Goal: Transaction & Acquisition: Purchase product/service

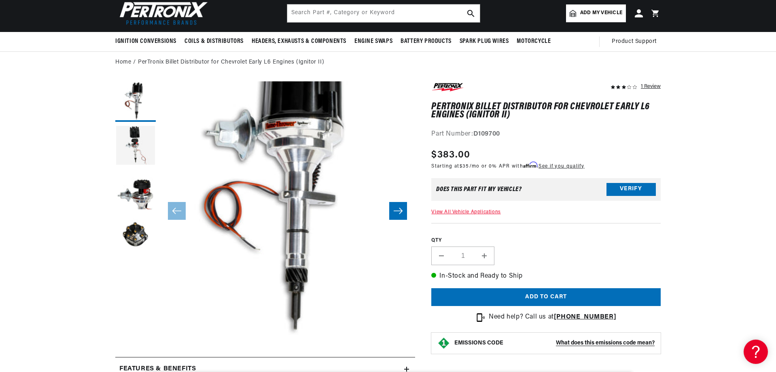
click at [445, 210] on link "View All Vehicle Applications" at bounding box center [465, 212] width 69 height 5
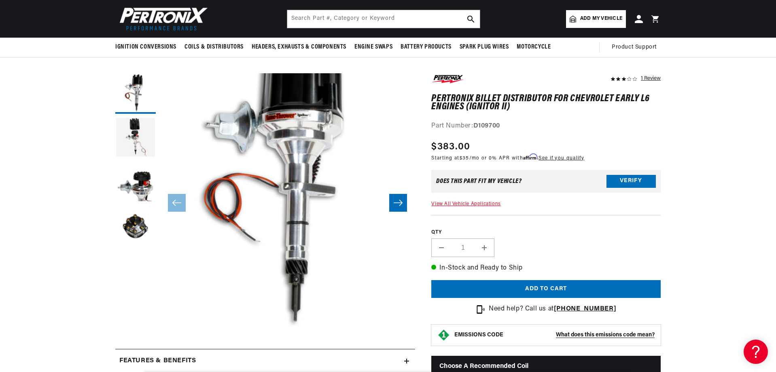
scroll to position [47, 0]
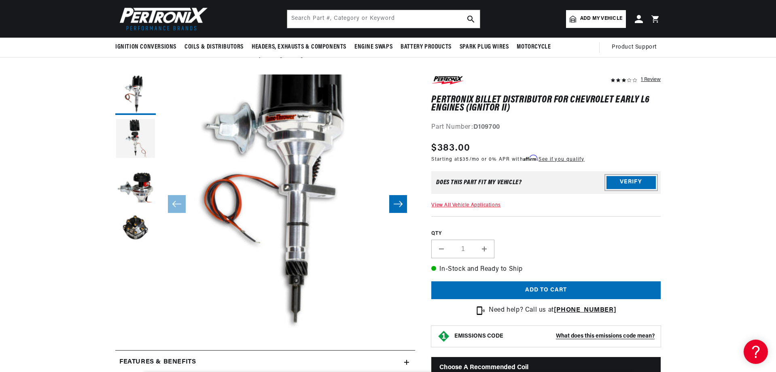
click at [627, 181] on button "Verify" at bounding box center [630, 182] width 49 height 13
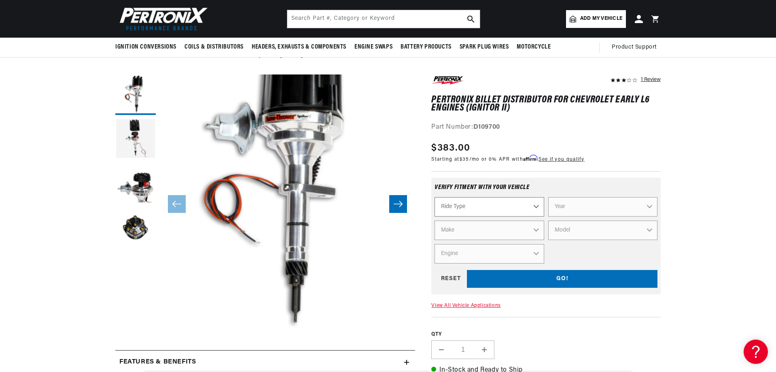
scroll to position [0, 245]
click at [483, 205] on select "Ride Type Automotive Agricultural Industrial Marine Motorcycle" at bounding box center [488, 206] width 109 height 19
click at [434, 197] on select "Ride Type Automotive Agricultural Industrial Marine Motorcycle" at bounding box center [488, 206] width 109 height 19
click at [475, 210] on select "Ride Type Automotive Agricultural Industrial Marine Motorcycle" at bounding box center [488, 206] width 109 height 19
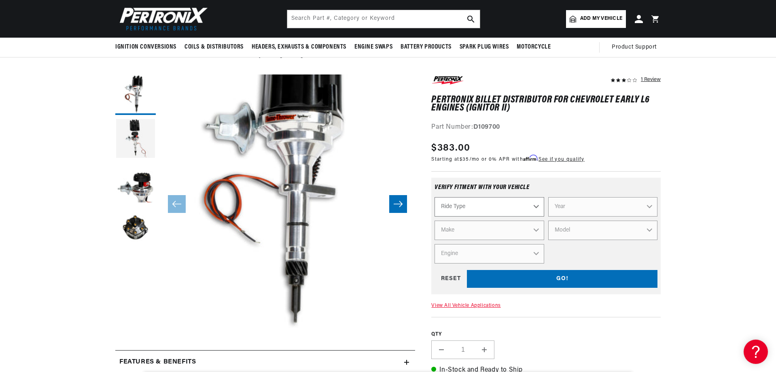
select select "Automotive"
click at [434, 197] on select "Ride Type Automotive Agricultural Industrial Marine Motorcycle" at bounding box center [488, 206] width 109 height 19
select select "Automotive"
click at [604, 209] on select "Year 2026 2025 2024 2023 2022 2021 2020 2019 2018 2017 2016 2015 2014 2013 2012…" at bounding box center [602, 206] width 109 height 19
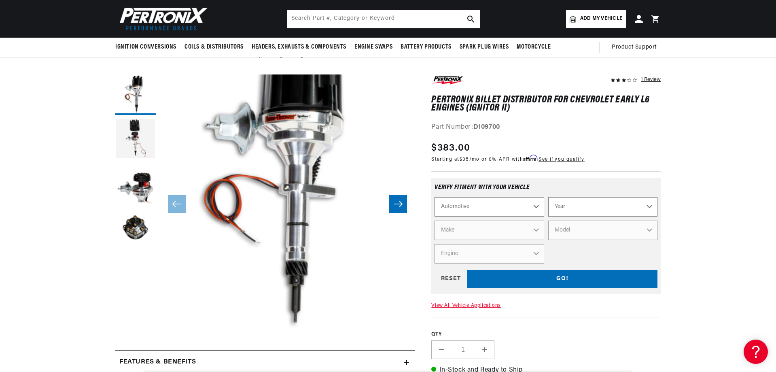
select select "1969"
click at [548, 197] on select "Year 2026 2025 2024 2023 2022 2021 2020 2019 2018 2017 2016 2015 2014 2013 2012…" at bounding box center [602, 206] width 109 height 19
select select "1969"
click at [480, 228] on select "Make Alfa Romeo American Motors Aston Martin Austin Austin Healey Avanti BMW Bu…" at bounding box center [488, 229] width 109 height 19
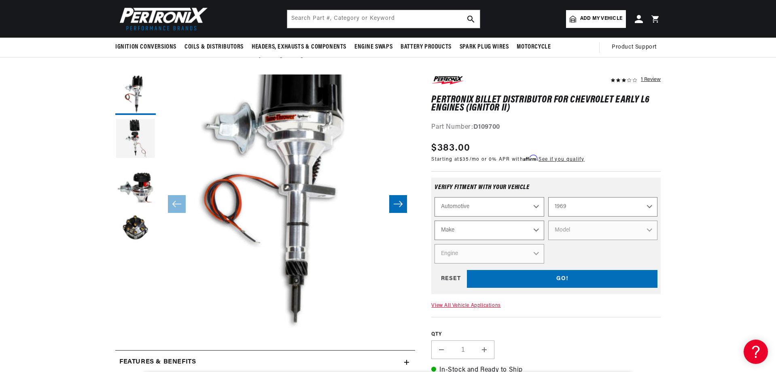
select select "Jeep"
click at [434, 220] on select "Make Alfa Romeo American Motors Aston Martin Austin Austin Healey Avanti BMW Bu…" at bounding box center [488, 229] width 109 height 19
select select "Jeep"
click at [587, 229] on select "Model CJ5 CJ6 DJ5 J-100 J-2500 J-2600 J-2700 J-3500 J-3600 J-3700 J-3800 Jeepst…" at bounding box center [602, 229] width 109 height 19
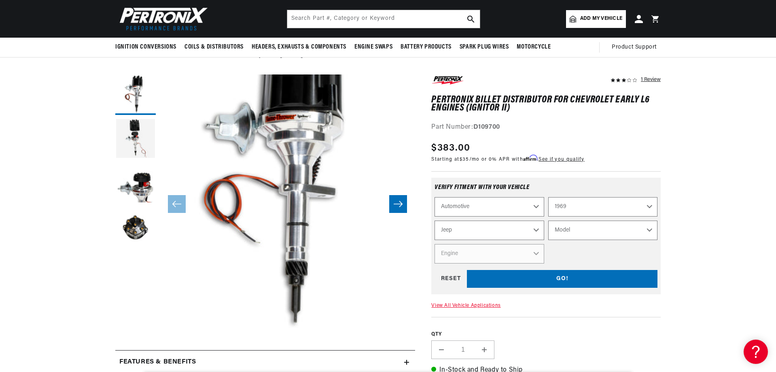
select select "CJ5"
click at [548, 220] on select "Model CJ5 CJ6 DJ5 J-100 J-2500 J-2600 J-2700 J-3500 J-3600 J-3700 J-3800 Jeepst…" at bounding box center [602, 229] width 109 height 19
select select "CJ5"
click at [502, 254] on select "Engine 2.2L 3.8L 4.2L 4.6L" at bounding box center [488, 253] width 109 height 19
click at [434, 244] on select "Engine 2.2L 3.8L 4.2L 4.6L" at bounding box center [488, 253] width 109 height 19
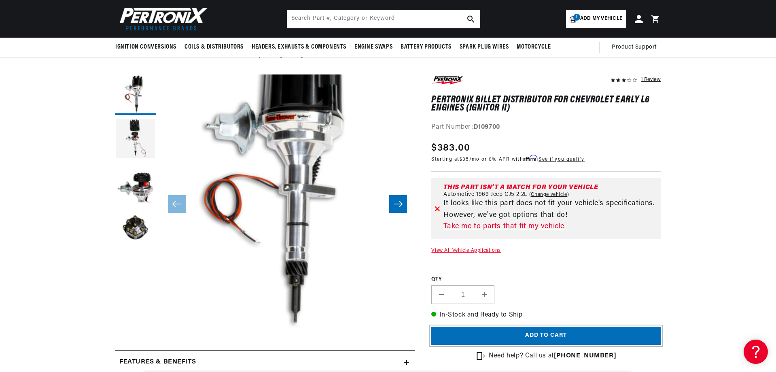
click at [500, 334] on button "Add to cart" at bounding box center [545, 335] width 229 height 18
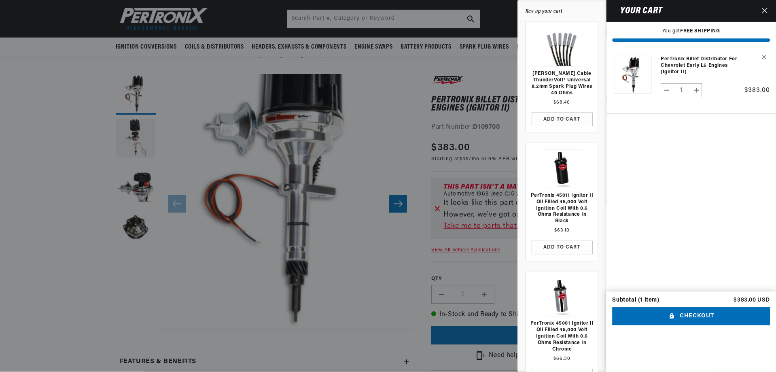
scroll to position [0, 0]
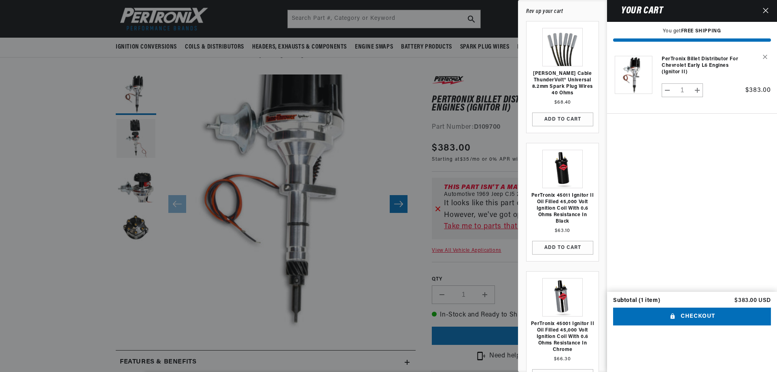
click at [764, 8] on icon "Close" at bounding box center [764, 10] width 5 height 5
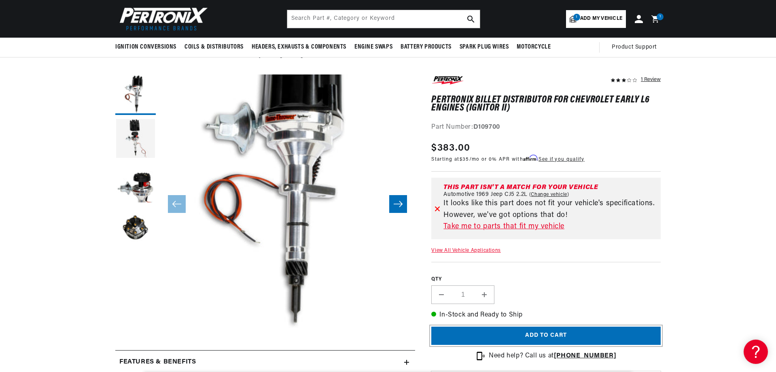
scroll to position [0, 245]
click at [497, 228] on link "Take me to parts that fit my vehicle" at bounding box center [550, 227] width 214 height 12
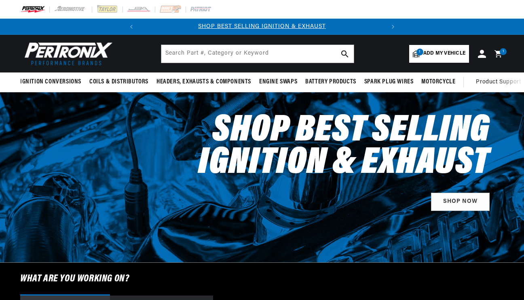
select select "1969"
select select "Jeep"
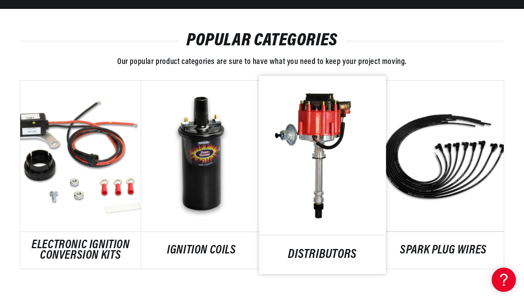
scroll to position [0, 245]
click at [285, 249] on link "DISTRIBUTORS" at bounding box center [322, 254] width 127 height 11
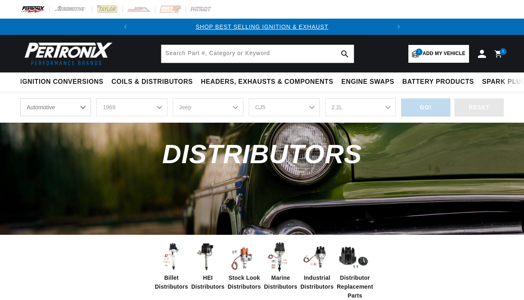
select select "1969"
select select "Jeep"
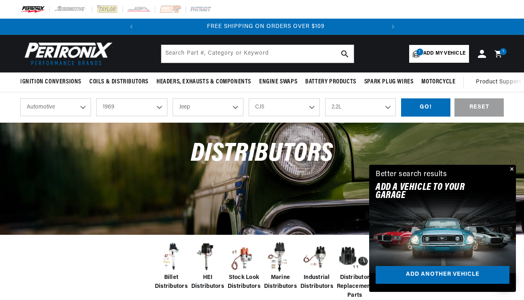
scroll to position [0, 245]
click at [173, 267] on img at bounding box center [171, 257] width 32 height 32
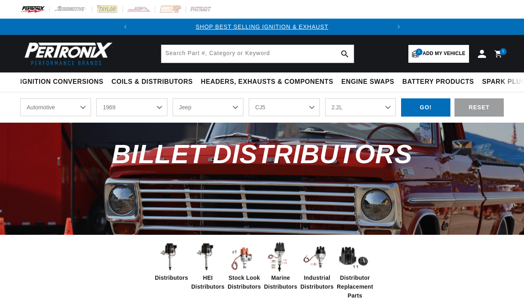
select select "1969"
select select "Jeep"
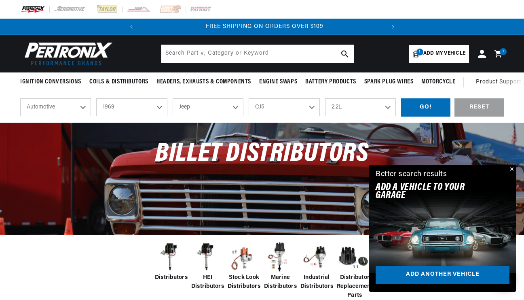
scroll to position [0, 245]
click at [80, 110] on select "Automotive Agricultural Industrial Marine Motorcycle" at bounding box center [55, 107] width 71 height 18
click at [373, 106] on select "2.2L 3.8L 4.2L 4.6L" at bounding box center [360, 107] width 71 height 18
click at [325, 99] on select "2.2L 3.8L 4.2L 4.6L" at bounding box center [360, 107] width 71 height 18
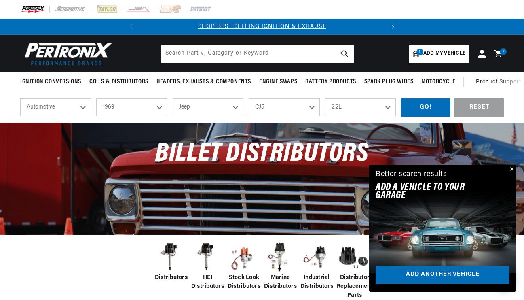
select select "3.8L"
click at [430, 111] on div "GO!" at bounding box center [425, 107] width 49 height 18
